Goal: Register for event/course

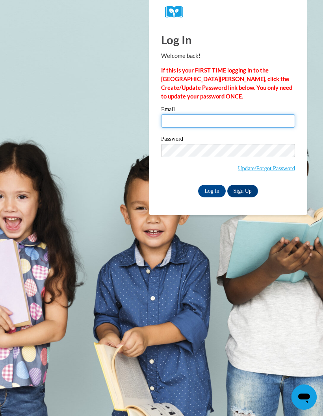
click at [221, 120] on input "Email" at bounding box center [228, 120] width 134 height 13
type input "angeleslopezdeisy@gmail.com"
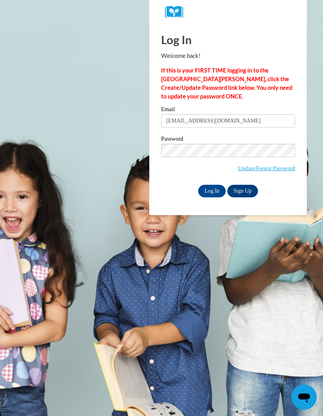
click at [218, 193] on input "Log In" at bounding box center [212, 191] width 28 height 13
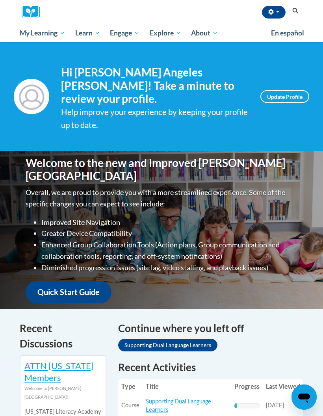
click at [0, 0] on span "My Course Progress" at bounding box center [0, 0] width 0 height 0
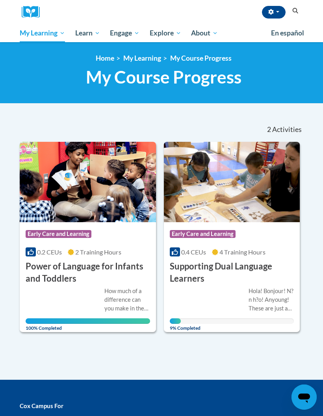
click at [236, 265] on h3 "Supporting Dual Language Learners" at bounding box center [232, 272] width 124 height 24
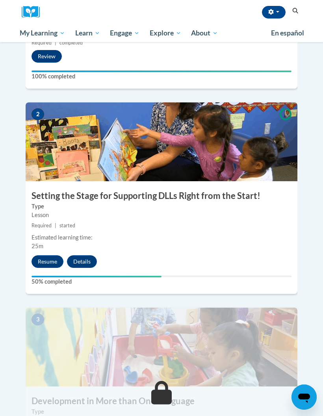
scroll to position [352, 0]
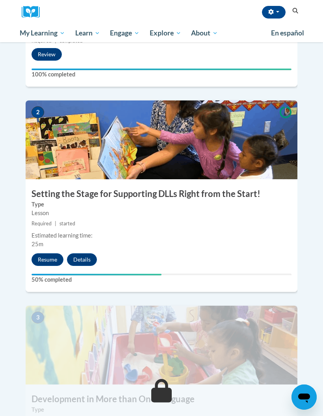
click at [48, 253] on button "Resume" at bounding box center [47, 259] width 32 height 13
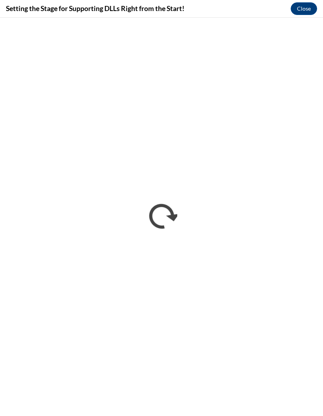
scroll to position [0, 0]
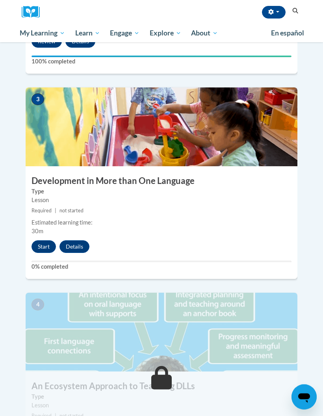
click at [39, 241] on button "Start" at bounding box center [43, 247] width 24 height 13
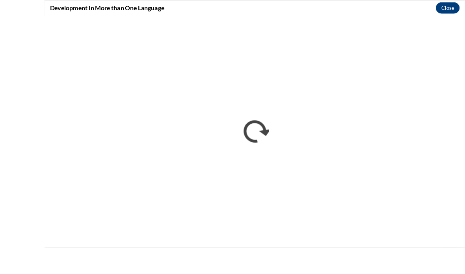
scroll to position [598, 0]
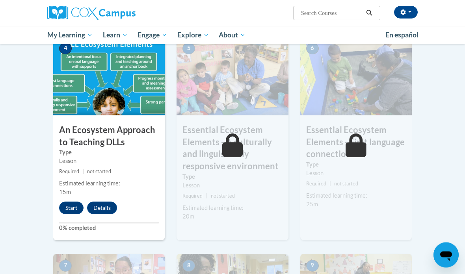
scroll to position [418, 0]
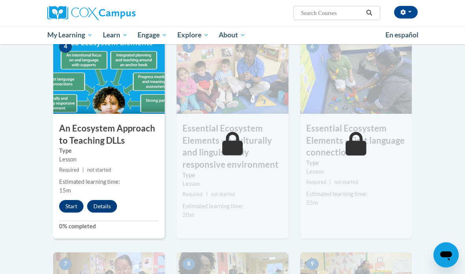
click at [68, 207] on button "Start" at bounding box center [71, 206] width 24 height 13
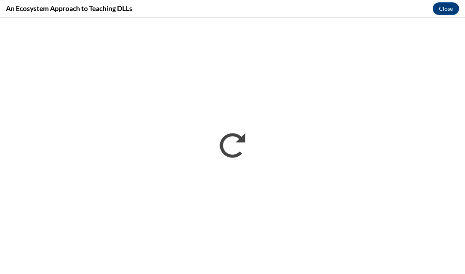
scroll to position [545, 0]
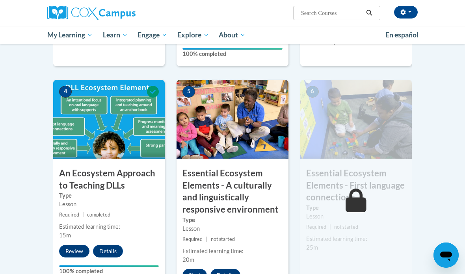
scroll to position [373, 0]
